Goal: Task Accomplishment & Management: Manage account settings

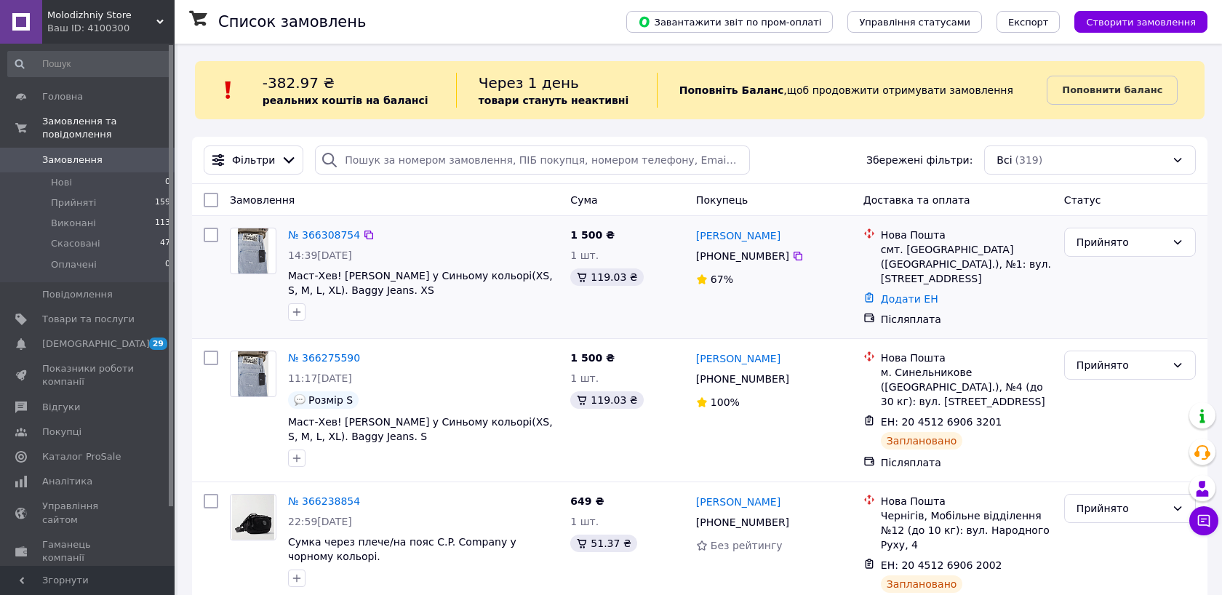
click at [795, 246] on div "Ілля Вигонний +380 68 500 74 50 67%" at bounding box center [773, 277] width 167 height 111
click at [795, 249] on div at bounding box center [798, 256] width 15 height 15
click at [795, 259] on icon at bounding box center [798, 256] width 9 height 9
click at [362, 287] on span "Маст-Хев! [PERSON_NAME] у Синьому кольорі(XS, S, M, L, XL). Baggy Jeans. XS" at bounding box center [420, 283] width 265 height 26
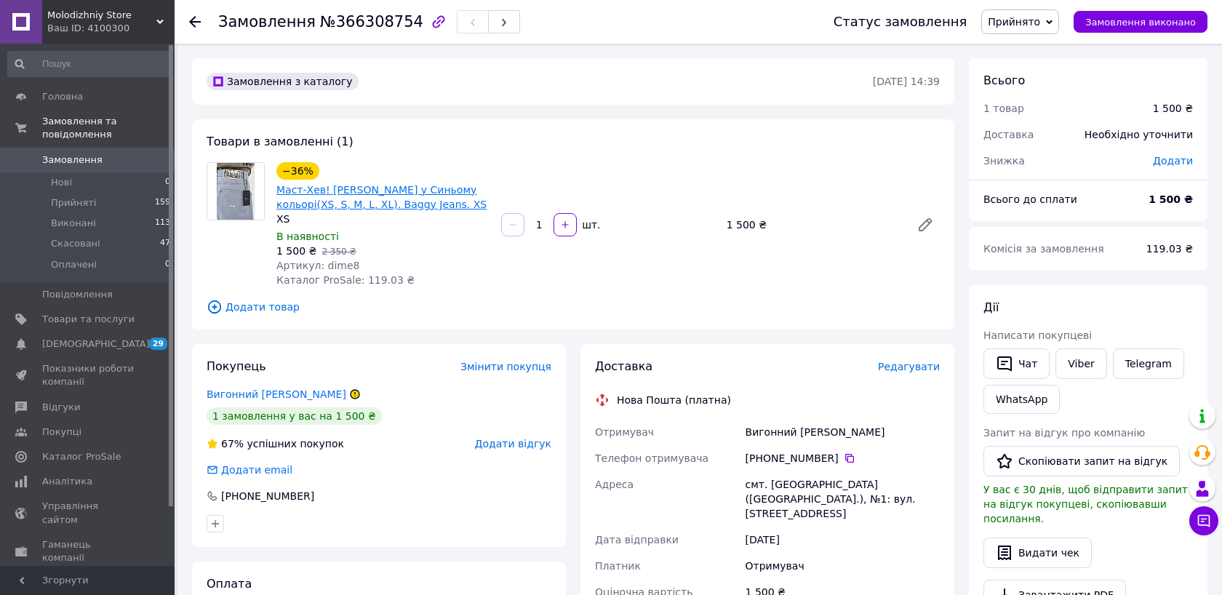
click at [371, 189] on link "Маст-Хев! [PERSON_NAME] у Синьому кольорі(XS, S, M, L, XL). Baggy Jeans. XS" at bounding box center [381, 197] width 210 height 26
click at [830, 466] on div "[PHONE_NUMBER]" at bounding box center [843, 458] width 200 height 26
click at [839, 460] on div "[PHONE_NUMBER]" at bounding box center [843, 458] width 194 height 15
click at [856, 450] on div "[PHONE_NUMBER]" at bounding box center [843, 458] width 200 height 26
click at [854, 452] on div "[PHONE_NUMBER]" at bounding box center [843, 458] width 194 height 15
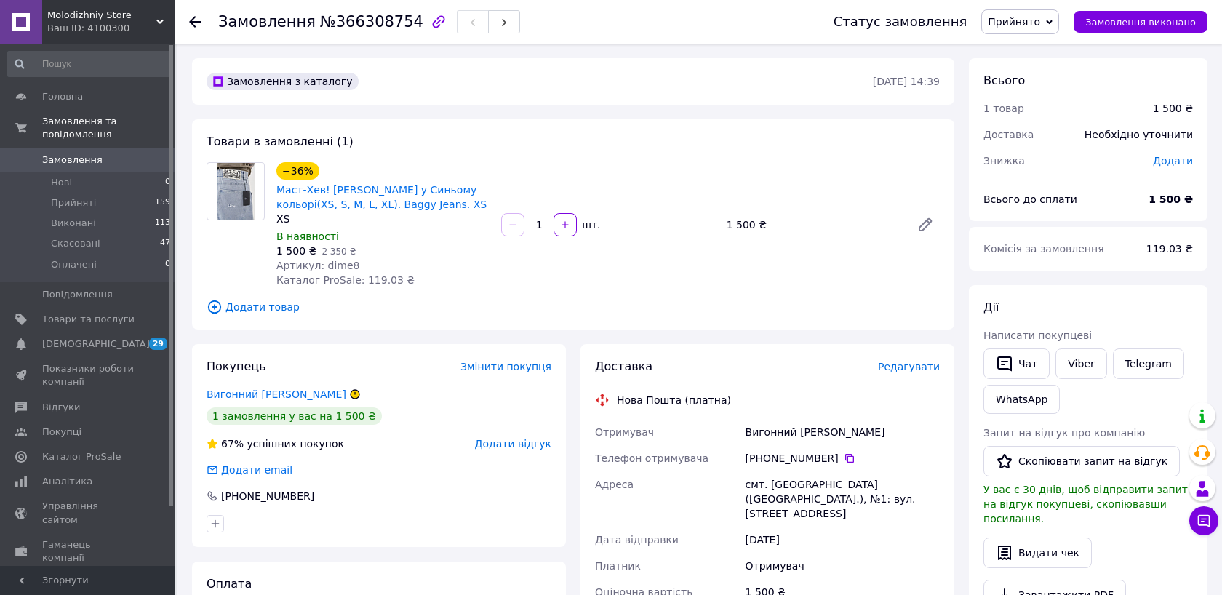
click at [853, 457] on div "[PHONE_NUMBER]" at bounding box center [843, 458] width 194 height 15
click at [850, 458] on icon at bounding box center [850, 458] width 12 height 12
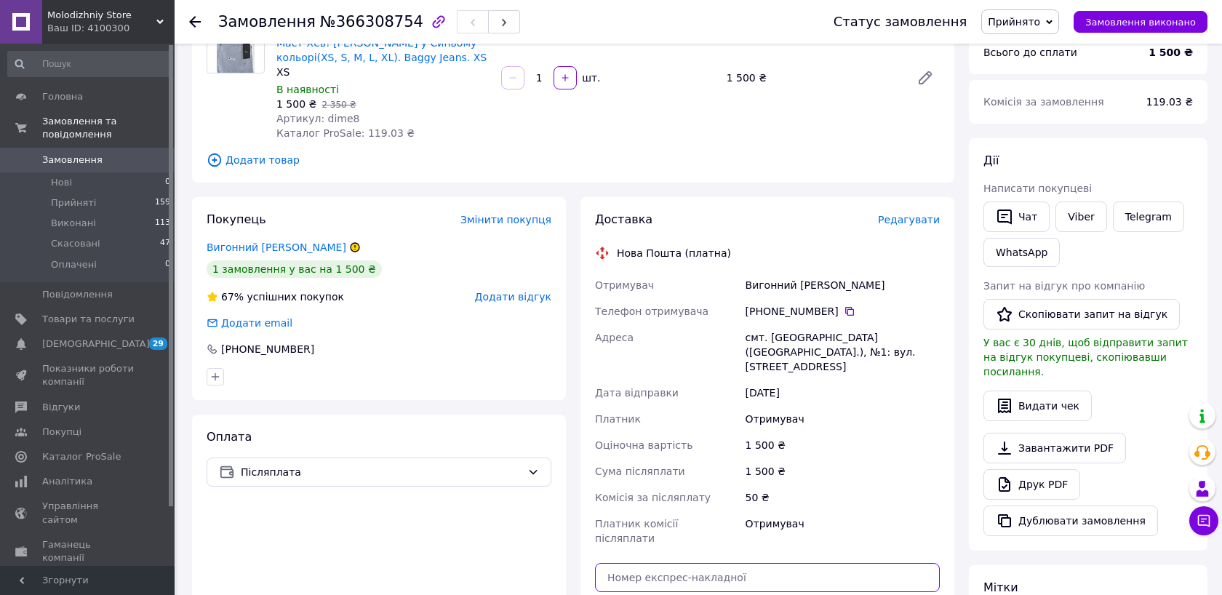
click at [772, 563] on input "text" at bounding box center [767, 577] width 345 height 29
paste input "20451269130627"
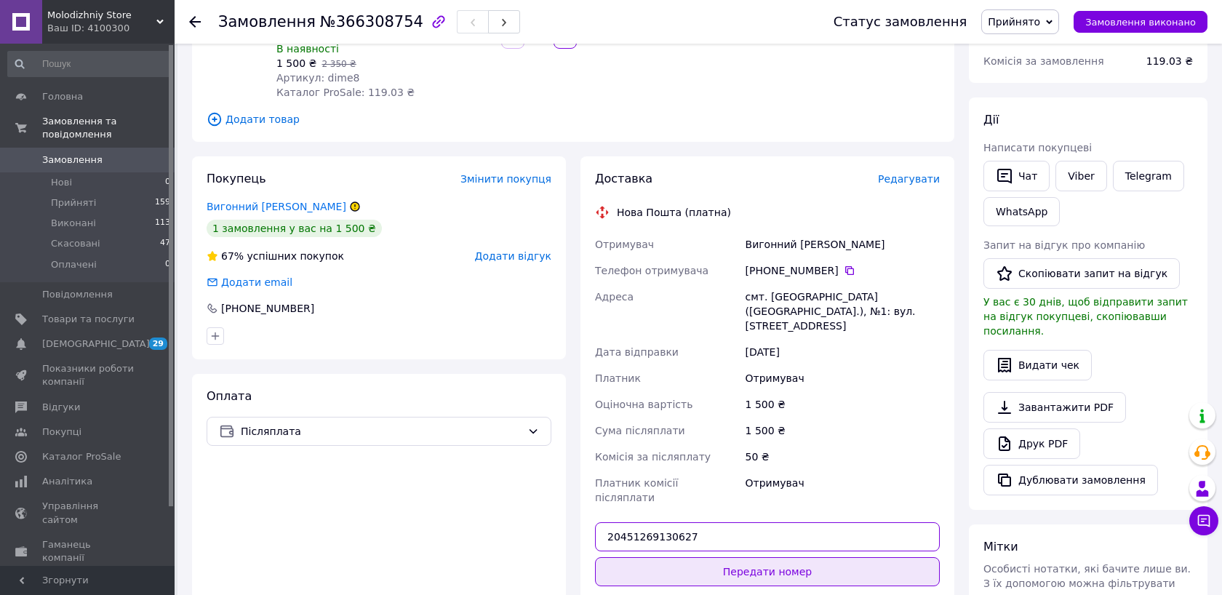
type input "20451269130627"
click at [793, 557] on button "Передати номер" at bounding box center [767, 571] width 345 height 29
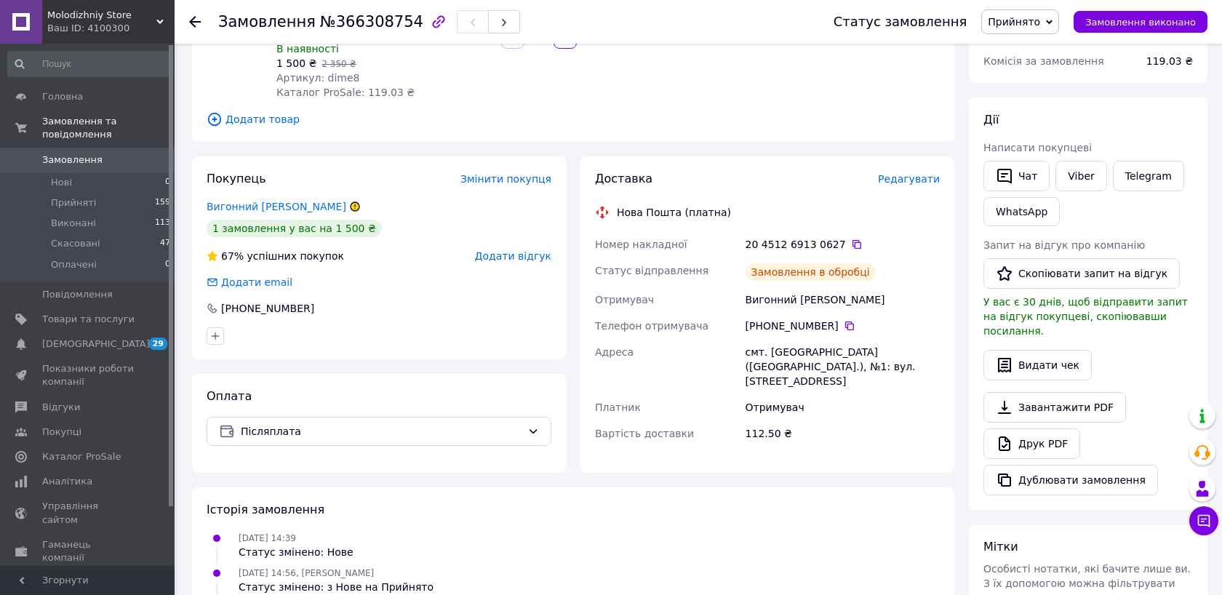
click at [119, 153] on span "Замовлення" at bounding box center [88, 159] width 92 height 13
